Goal: Check status: Check status

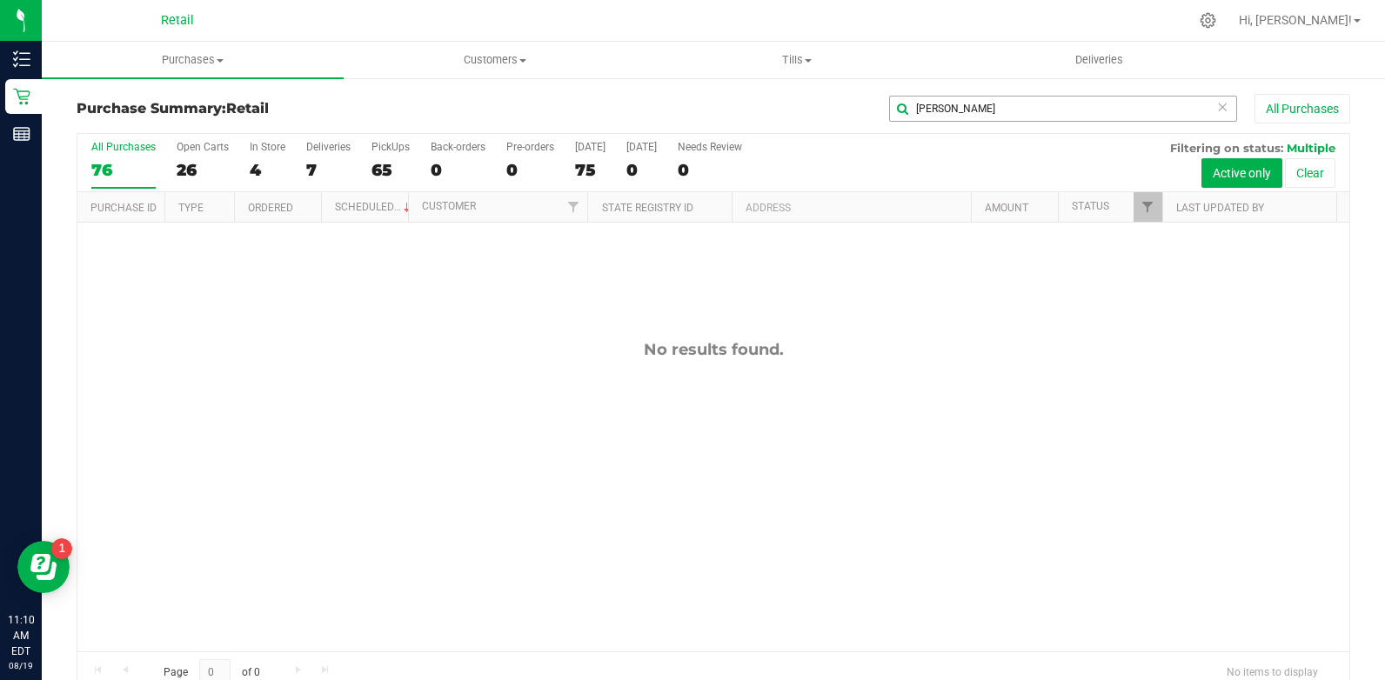
click at [931, 108] on input "[PERSON_NAME]" at bounding box center [1063, 109] width 348 height 26
type input "song"
click at [173, 66] on span "Purchases" at bounding box center [193, 60] width 302 height 16
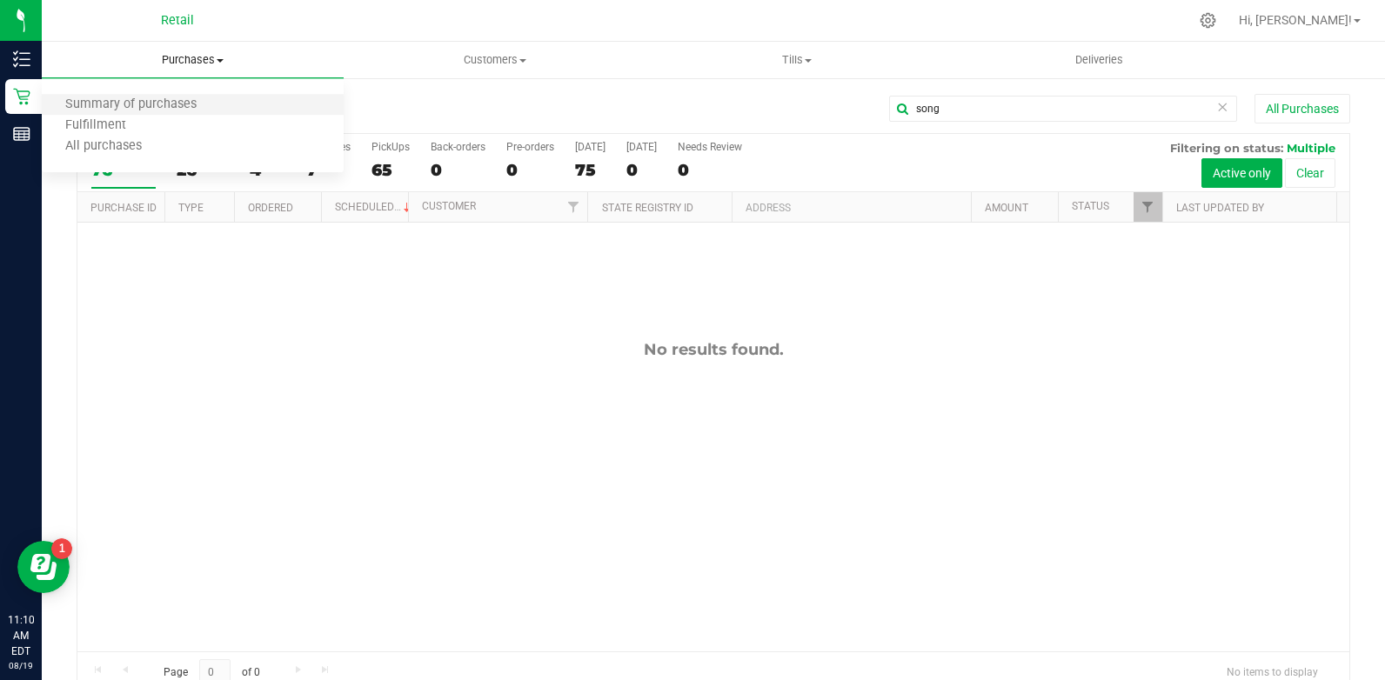
click at [255, 109] on li "Summary of purchases" at bounding box center [193, 105] width 302 height 21
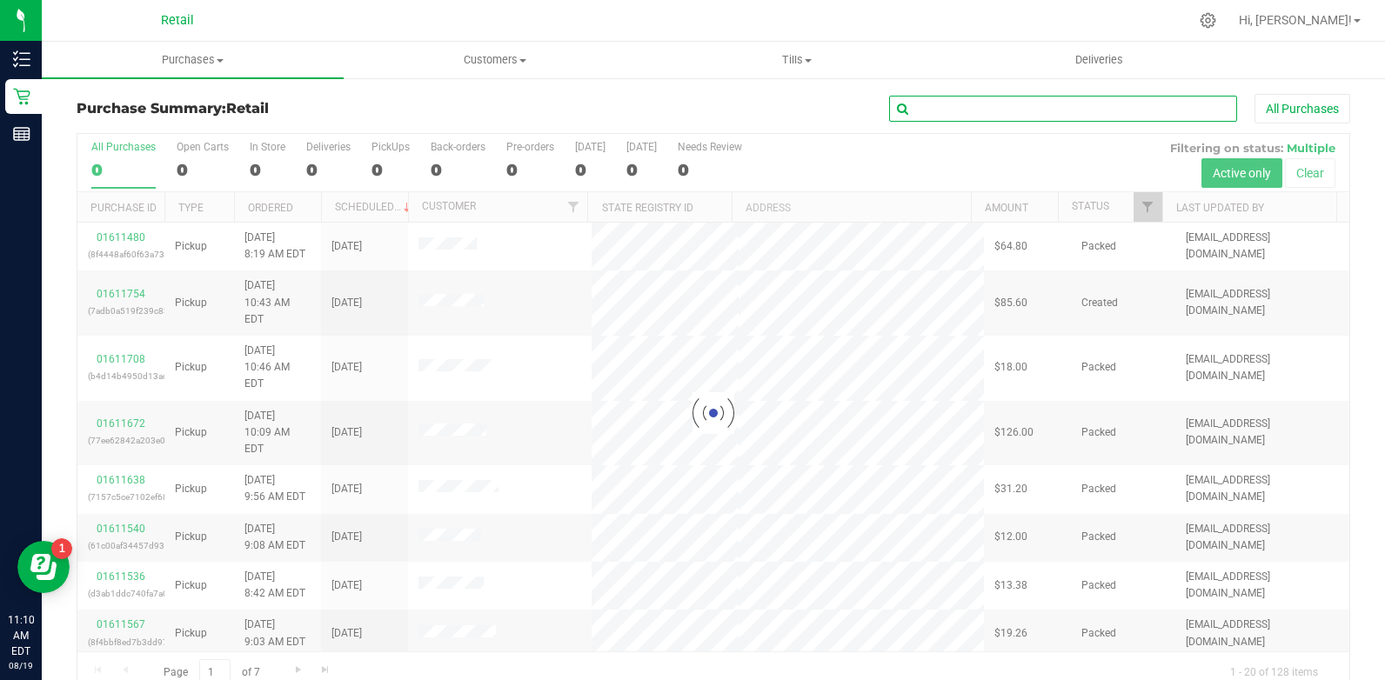
click at [939, 107] on input "text" at bounding box center [1063, 109] width 348 height 26
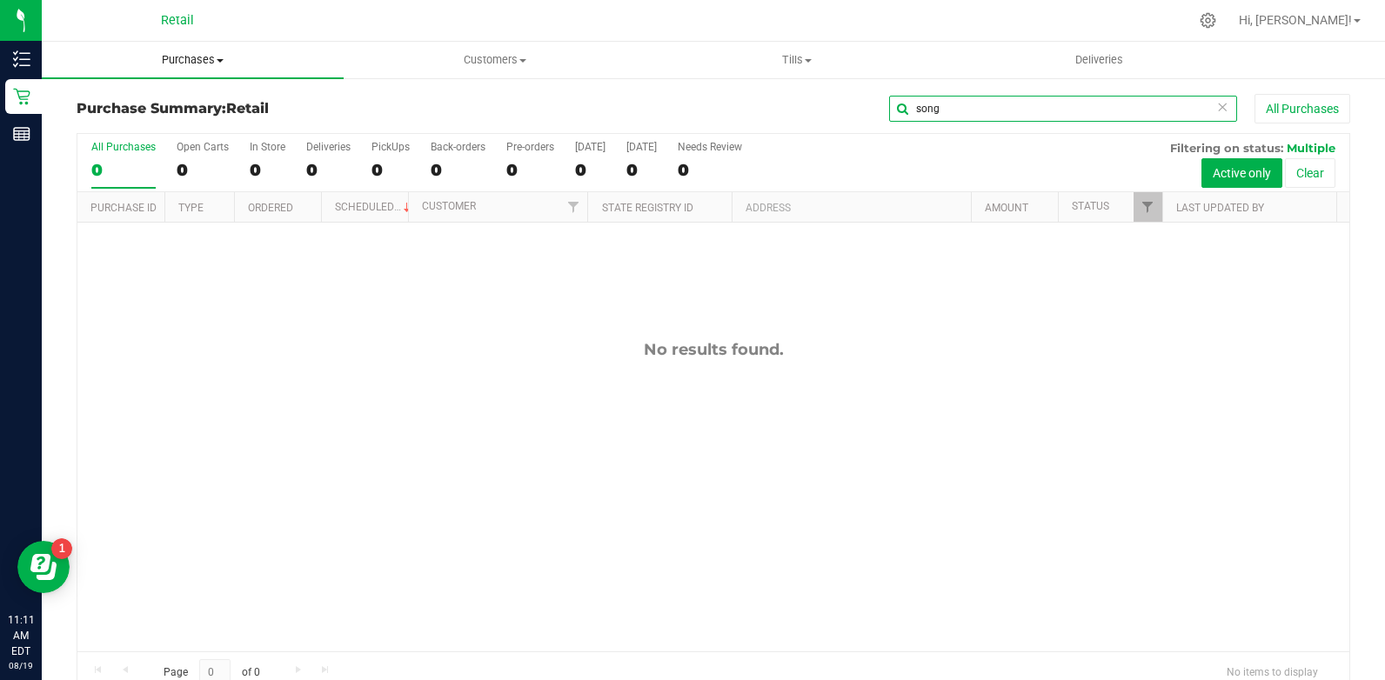
type input "song"
click at [254, 56] on span "Purchases" at bounding box center [193, 60] width 302 height 16
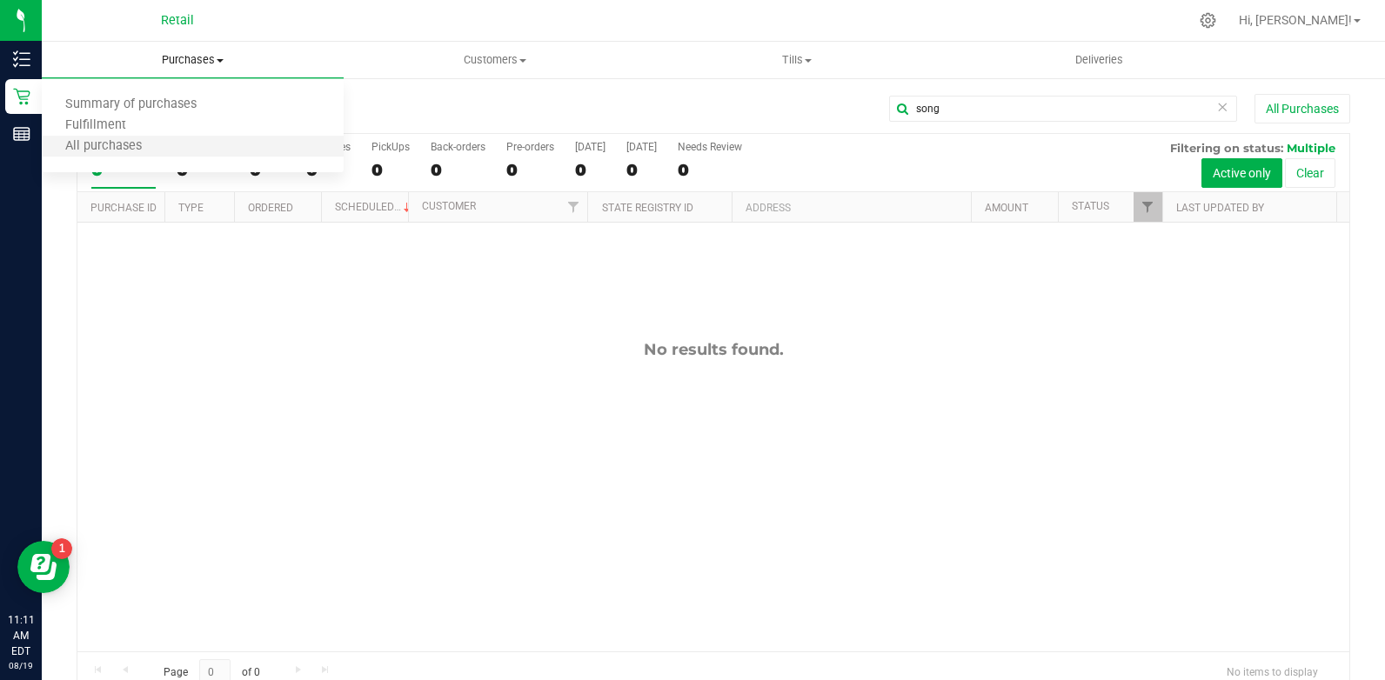
click at [258, 143] on li "All purchases" at bounding box center [193, 147] width 302 height 21
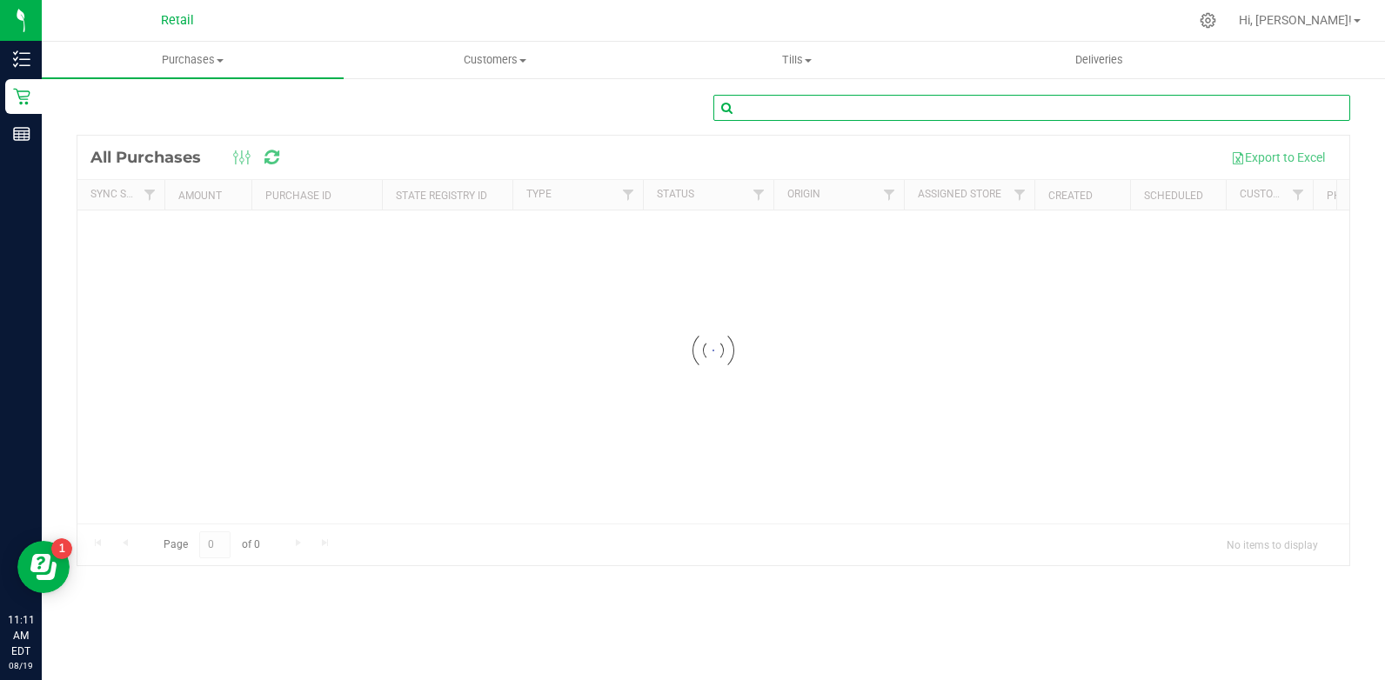
click at [1025, 118] on input "text" at bounding box center [1031, 108] width 637 height 26
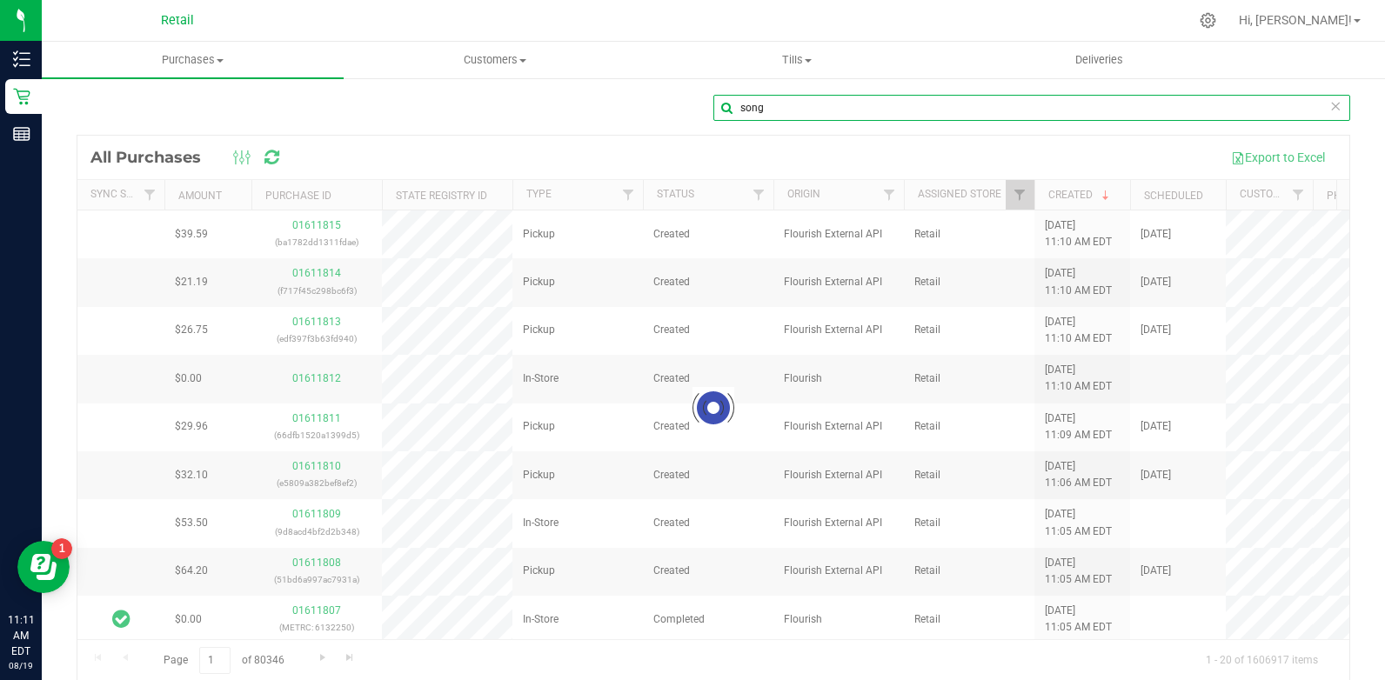
type input "song"
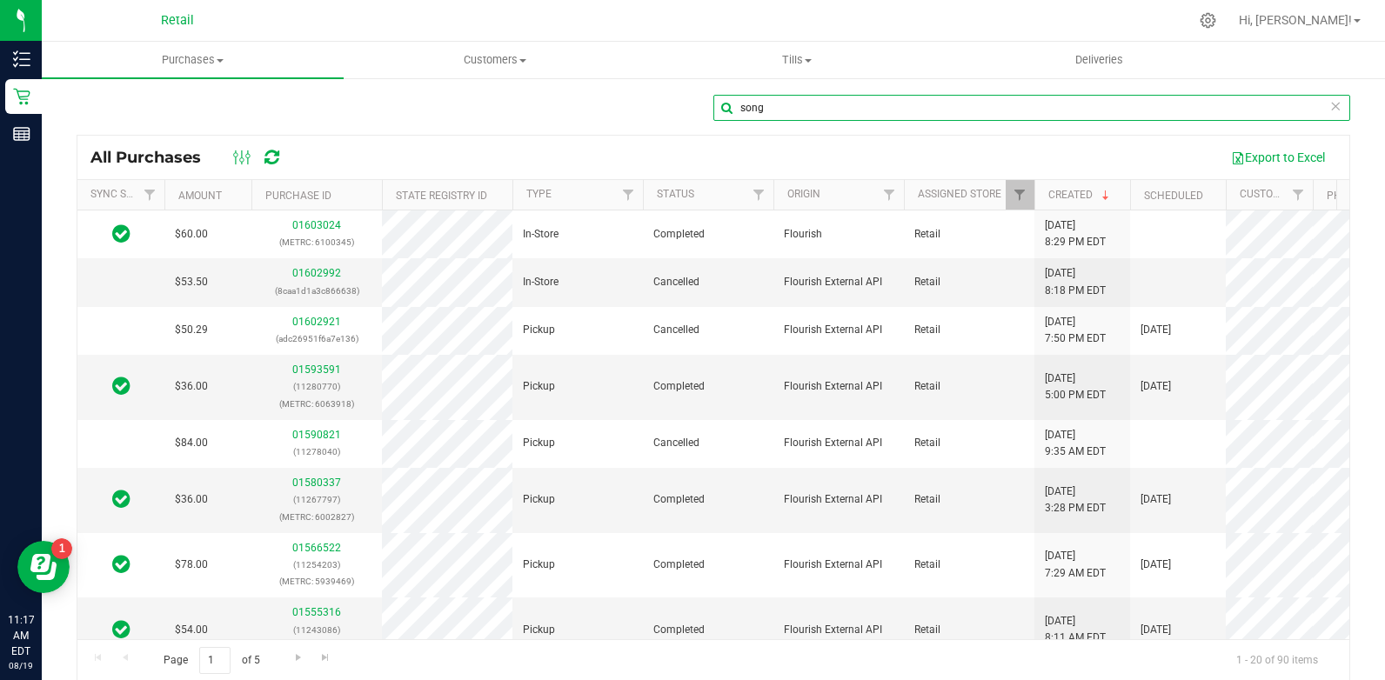
click at [800, 103] on input "song" at bounding box center [1031, 108] width 637 height 26
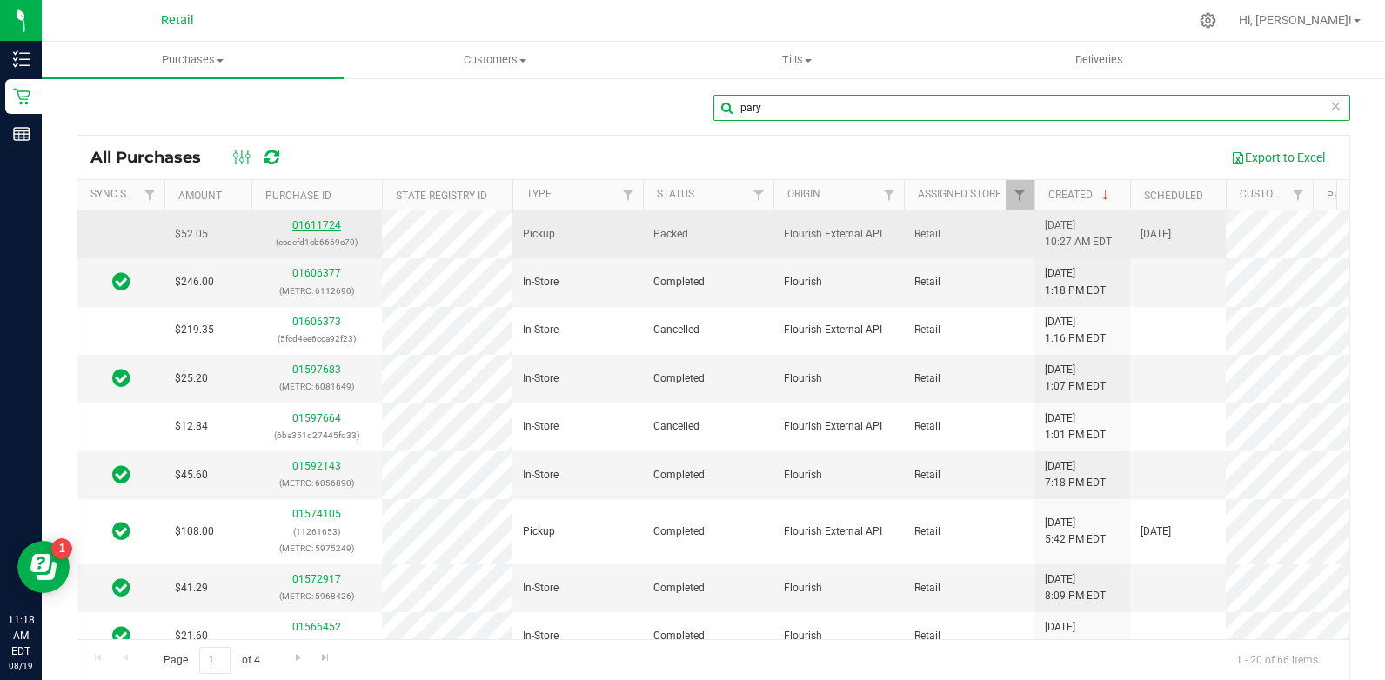
type input "pary"
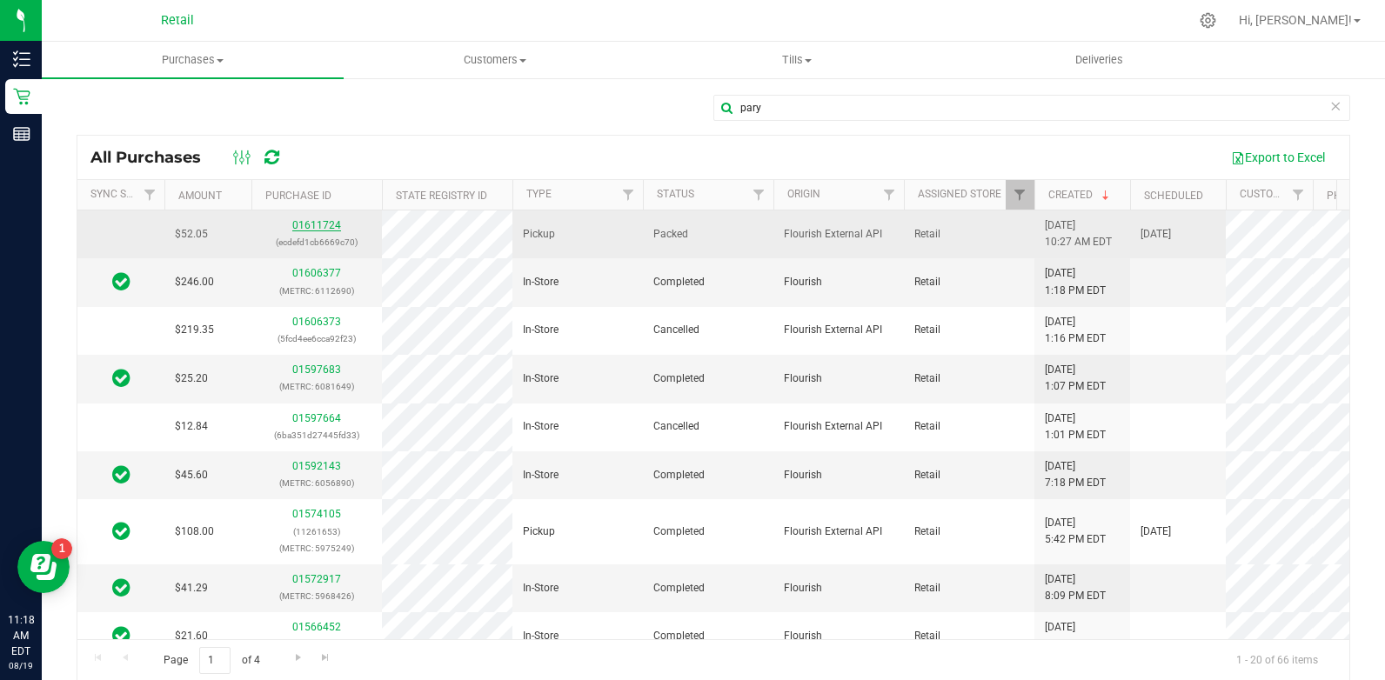
click at [320, 226] on link "01611724" at bounding box center [316, 225] width 49 height 12
